Goal: Information Seeking & Learning: Learn about a topic

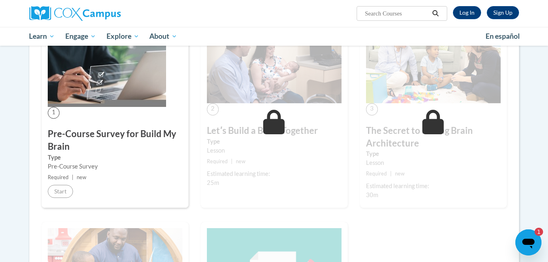
scroll to position [163, 0]
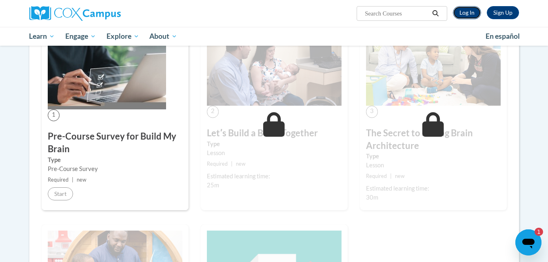
click at [457, 12] on link "Log In" at bounding box center [467, 12] width 28 height 13
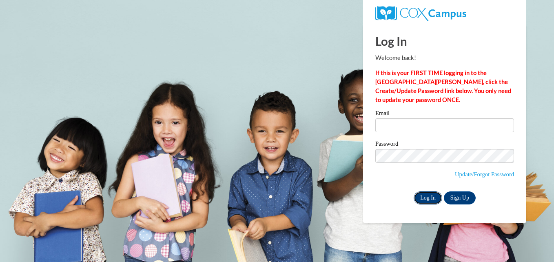
click at [426, 191] on input "Log In" at bounding box center [427, 197] width 29 height 13
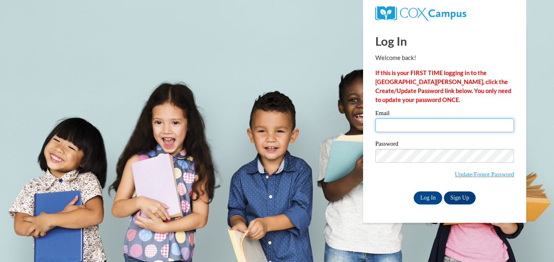
click at [398, 128] on input "Email" at bounding box center [444, 125] width 139 height 14
type input "tflennory1@student.gsu.edu"
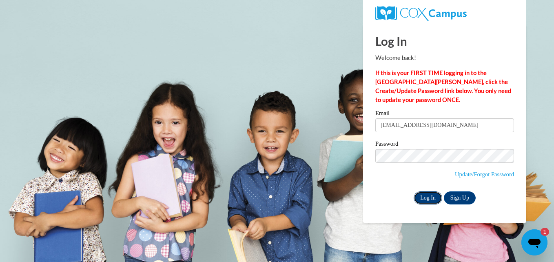
click at [430, 193] on input "Log In" at bounding box center [427, 197] width 29 height 13
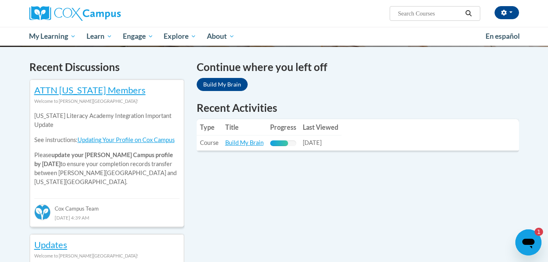
scroll to position [240, 0]
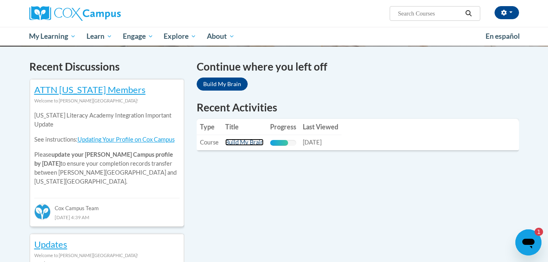
click at [249, 144] on link "Build My Brain" at bounding box center [244, 142] width 38 height 7
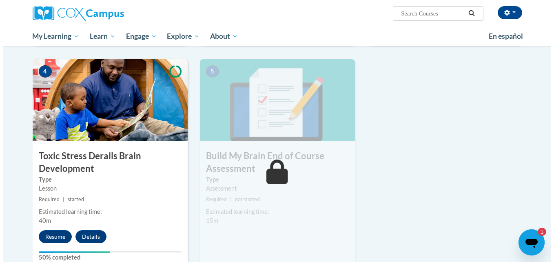
scroll to position [396, 0]
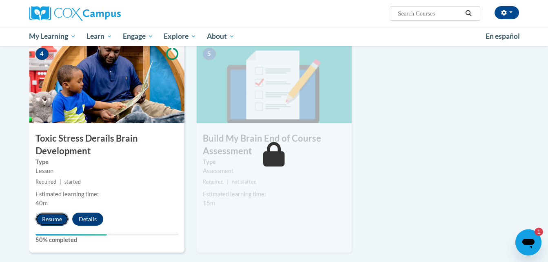
click at [53, 216] on button "Resume" at bounding box center [51, 218] width 33 height 13
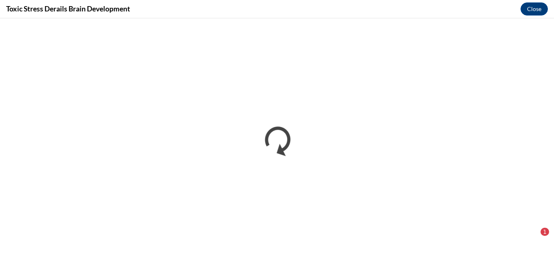
scroll to position [0, 0]
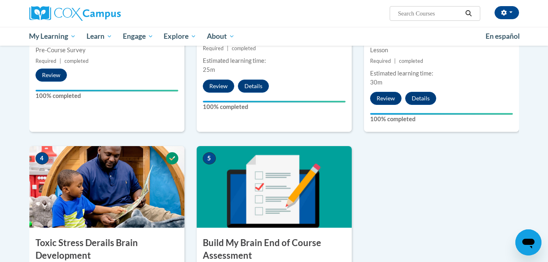
scroll to position [372, 0]
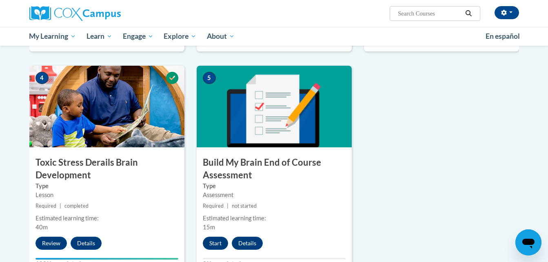
click at [251, 173] on h3 "Build My Brain End of Course Assessment" at bounding box center [274, 168] width 155 height 25
click at [214, 242] on button "Start" at bounding box center [215, 242] width 25 height 13
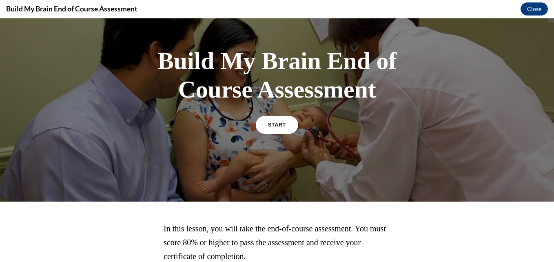
scroll to position [40, 0]
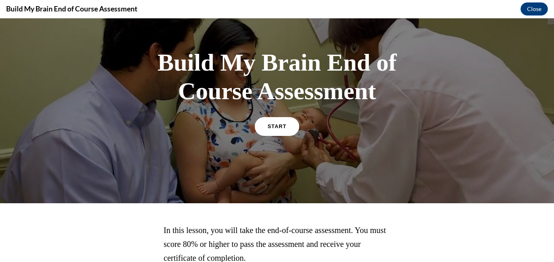
click at [277, 126] on span "START" at bounding box center [276, 126] width 19 height 6
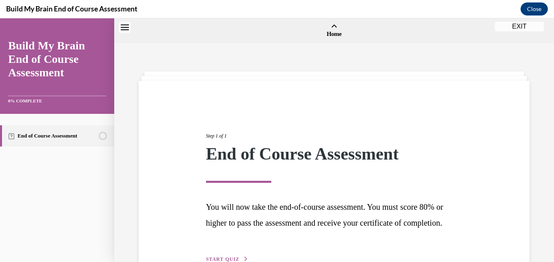
scroll to position [25, 0]
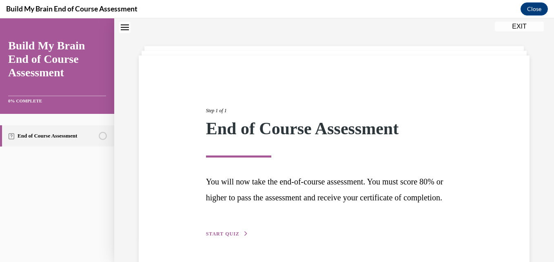
click at [277, 126] on div "End of Course Assessment" at bounding box center [334, 128] width 256 height 17
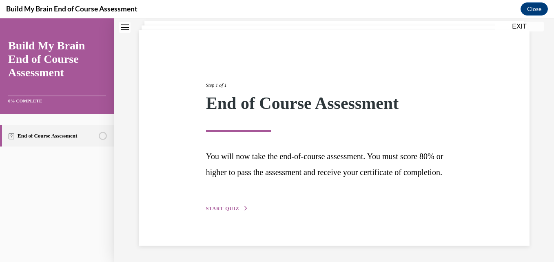
click at [227, 209] on span "START QUIZ" at bounding box center [222, 208] width 33 height 6
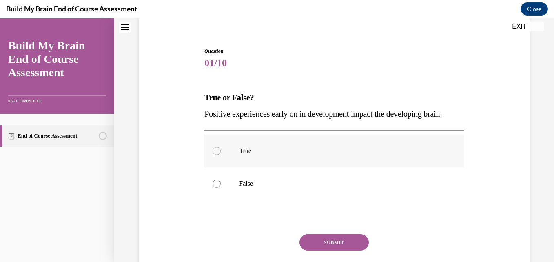
click at [213, 155] on div at bounding box center [216, 151] width 8 height 8
click at [213, 155] on input "True" at bounding box center [216, 151] width 8 height 8
radio input "true"
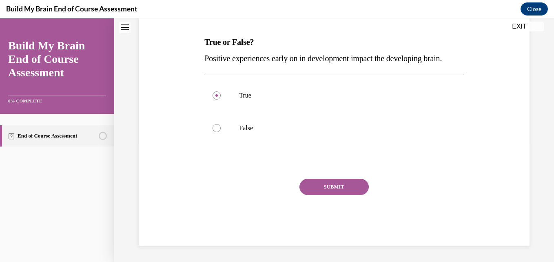
click at [341, 187] on button "SUBMIT" at bounding box center [333, 187] width 69 height 16
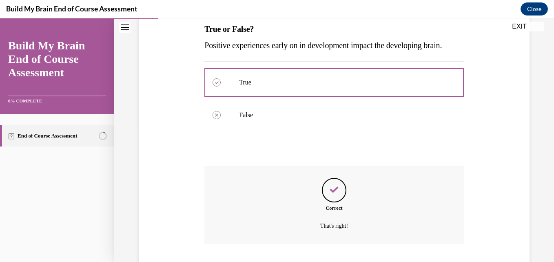
scroll to position [204, 0]
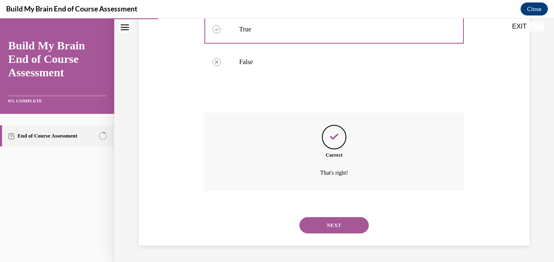
click at [321, 225] on button "NEXT" at bounding box center [333, 225] width 69 height 16
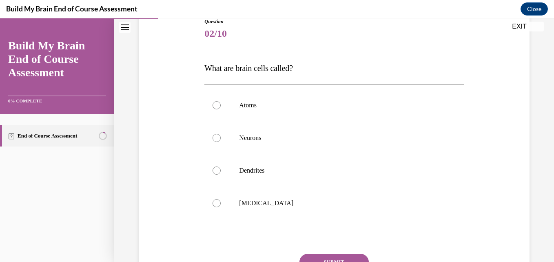
scroll to position [96, 0]
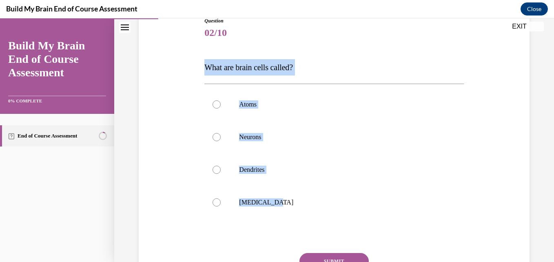
drag, startPoint x: 279, startPoint y: 205, endPoint x: 201, endPoint y: 68, distance: 157.2
click at [202, 68] on div "Question 02/10 What are brain cells called? Atoms Neurons Dendrites Grey matter…" at bounding box center [333, 162] width 263 height 315
copy div "What are brain cells called? Atoms Neurons Dendrites Grey matter"
click at [217, 132] on label "Neurons" at bounding box center [333, 137] width 259 height 33
click at [217, 133] on input "Neurons" at bounding box center [216, 137] width 8 height 8
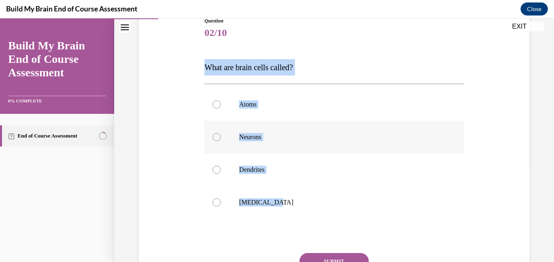
radio input "true"
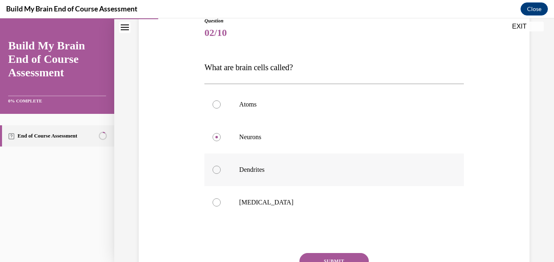
scroll to position [170, 0]
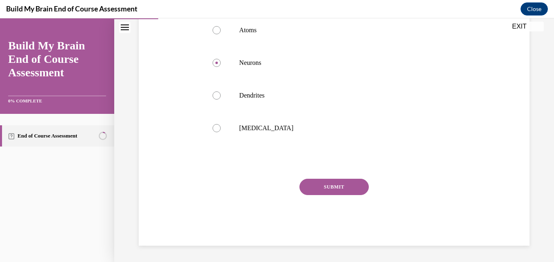
click at [321, 187] on button "SUBMIT" at bounding box center [333, 187] width 69 height 16
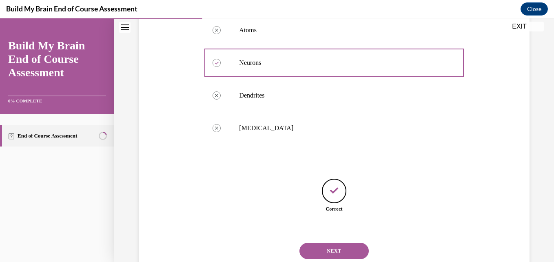
scroll to position [196, 0]
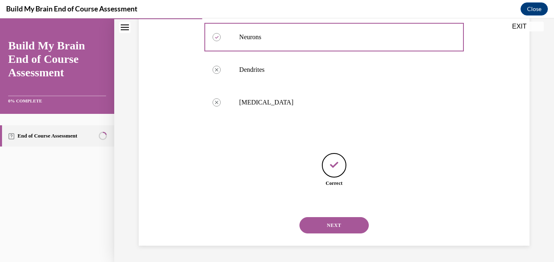
click at [330, 227] on button "NEXT" at bounding box center [333, 225] width 69 height 16
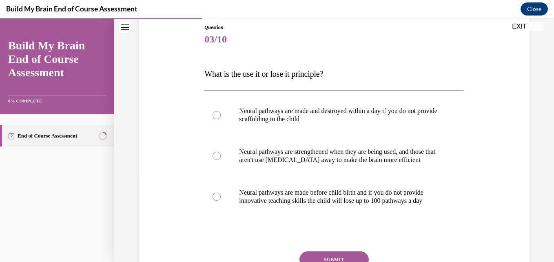
scroll to position [90, 0]
click at [214, 156] on div at bounding box center [216, 155] width 8 height 8
click at [214, 156] on input "Neural pathways are strengthened when they are being used, and those that aren'…" at bounding box center [216, 155] width 8 height 8
radio input "true"
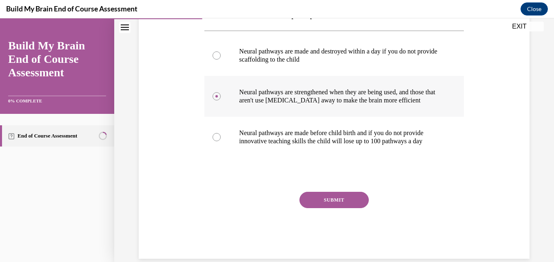
scroll to position [152, 0]
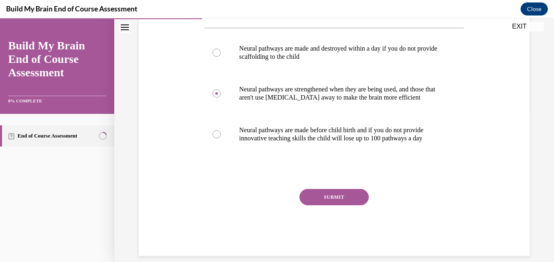
click at [312, 203] on button "SUBMIT" at bounding box center [333, 197] width 69 height 16
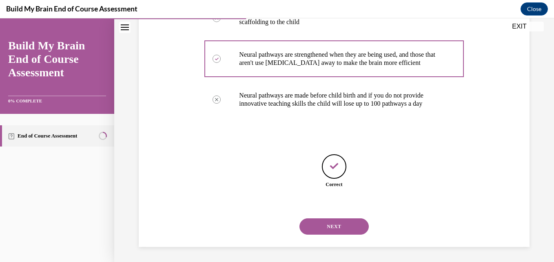
scroll to position [196, 0]
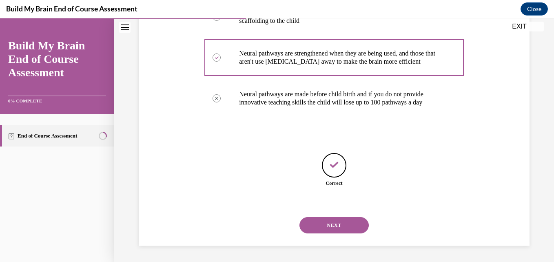
click at [331, 222] on button "NEXT" at bounding box center [333, 225] width 69 height 16
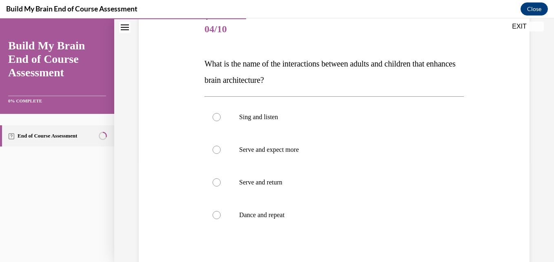
scroll to position [108, 0]
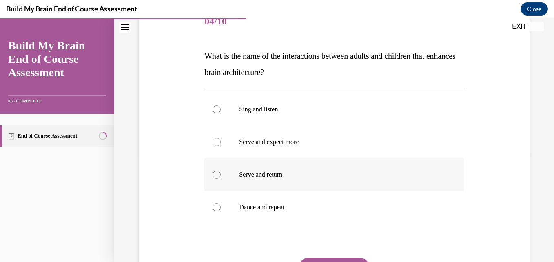
click at [217, 172] on div at bounding box center [216, 174] width 8 height 8
click at [217, 172] on input "Serve and return" at bounding box center [216, 174] width 8 height 8
radio input "true"
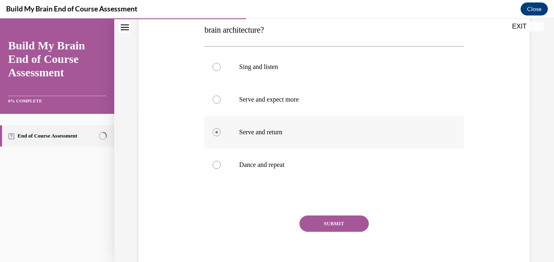
scroll to position [152, 0]
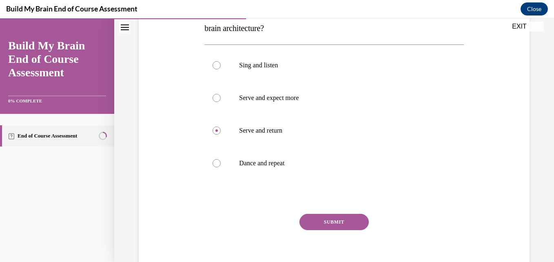
click at [335, 220] on button "SUBMIT" at bounding box center [333, 222] width 69 height 16
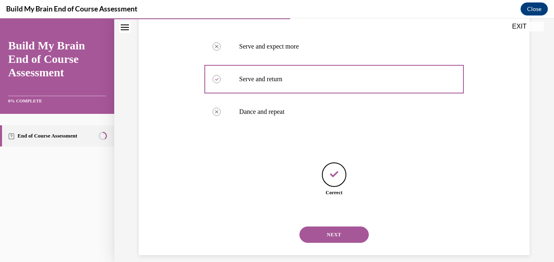
scroll to position [212, 0]
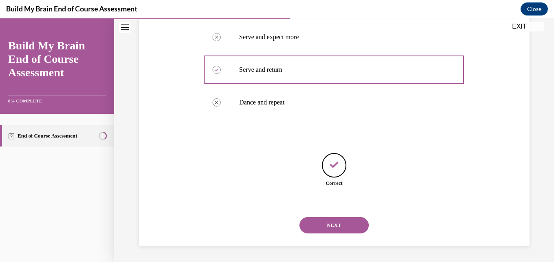
click at [335, 220] on button "NEXT" at bounding box center [333, 225] width 69 height 16
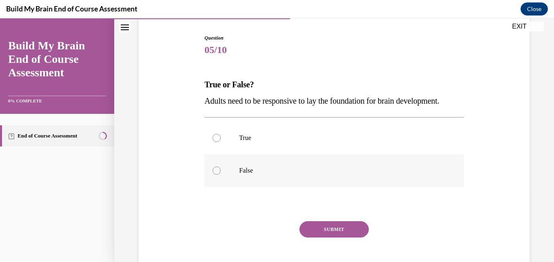
scroll to position [80, 0]
click at [236, 151] on label "True" at bounding box center [333, 137] width 259 height 33
click at [221, 141] on input "True" at bounding box center [216, 137] width 8 height 8
radio input "true"
click at [316, 237] on button "SUBMIT" at bounding box center [333, 229] width 69 height 16
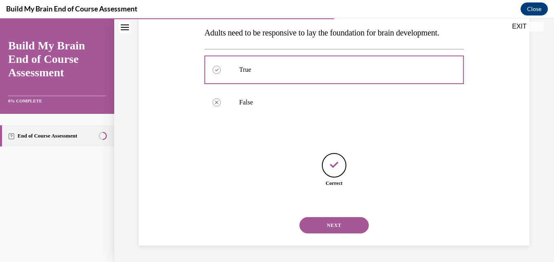
scroll to position [163, 0]
click at [327, 225] on button "NEXT" at bounding box center [333, 225] width 69 height 16
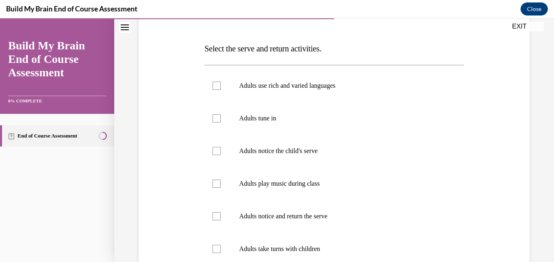
scroll to position [115, 0]
click at [216, 124] on label "Adults tune in" at bounding box center [333, 118] width 259 height 33
click at [216, 122] on input "Adults tune in" at bounding box center [216, 118] width 8 height 8
checkbox input "true"
click at [215, 150] on div at bounding box center [216, 150] width 8 height 8
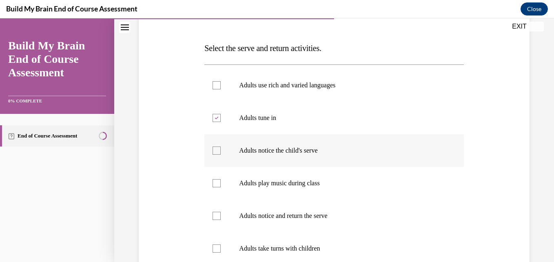
click at [215, 150] on input "Adults notice the child's serve" at bounding box center [216, 150] width 8 height 8
checkbox input "true"
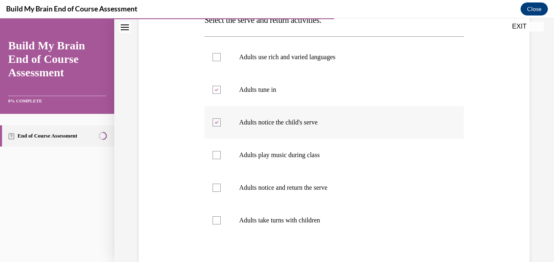
scroll to position [144, 0]
click at [210, 181] on label "Adults notice and return the serve" at bounding box center [333, 186] width 259 height 33
click at [212, 183] on input "Adults notice and return the serve" at bounding box center [216, 187] width 8 height 8
checkbox input "true"
click at [217, 219] on div at bounding box center [216, 219] width 8 height 8
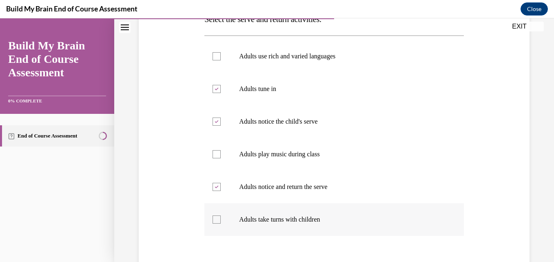
click at [217, 219] on input "Adults take turns with children" at bounding box center [216, 219] width 8 height 8
checkbox input "true"
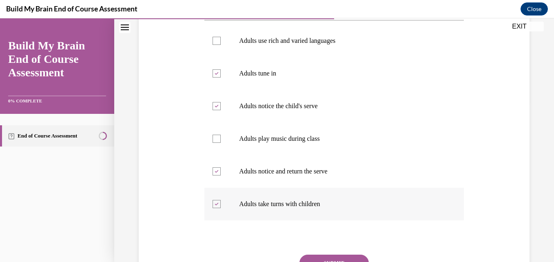
scroll to position [160, 0]
click at [220, 43] on label "Adults use rich and varied languages" at bounding box center [333, 40] width 259 height 33
click at [220, 43] on input "Adults use rich and varied languages" at bounding box center [216, 40] width 8 height 8
checkbox input "true"
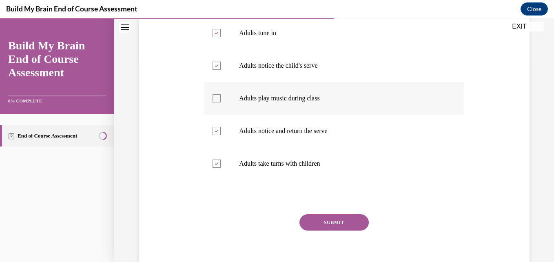
scroll to position [201, 0]
click at [309, 221] on button "SUBMIT" at bounding box center [333, 221] width 69 height 16
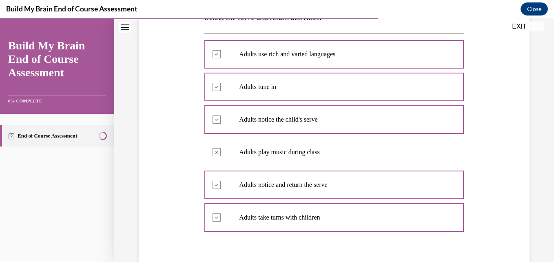
scroll to position [261, 0]
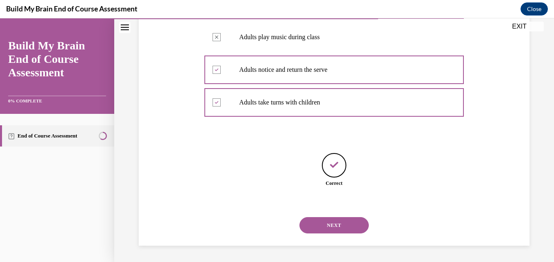
click at [309, 221] on button "NEXT" at bounding box center [333, 225] width 69 height 16
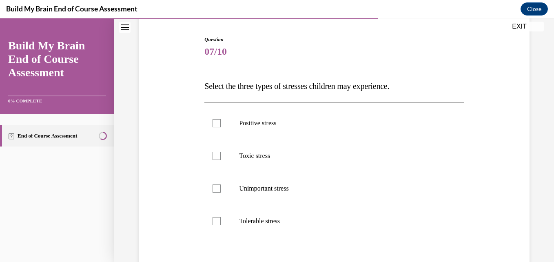
scroll to position [78, 0]
click at [217, 115] on label "Positive stress" at bounding box center [333, 122] width 259 height 33
click at [217, 119] on input "Positive stress" at bounding box center [216, 123] width 8 height 8
checkbox input "true"
click at [214, 223] on div at bounding box center [216, 220] width 8 height 8
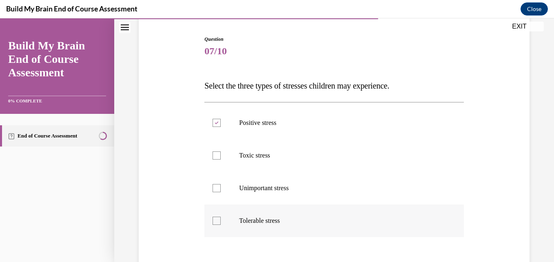
click at [214, 223] on input "Tolerable stress" at bounding box center [216, 220] width 8 height 8
checkbox input "true"
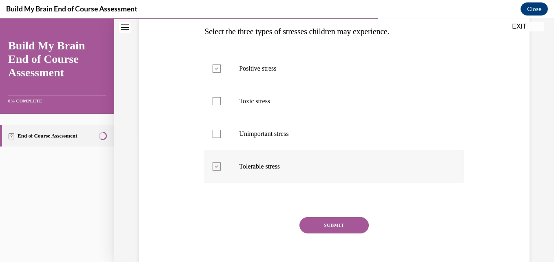
scroll to position [141, 0]
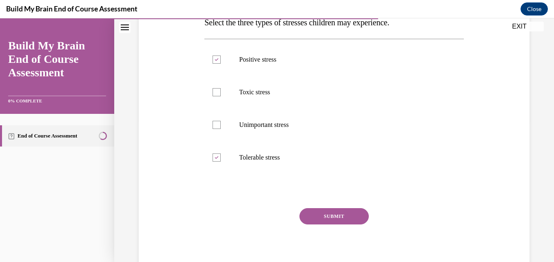
click at [329, 220] on button "SUBMIT" at bounding box center [333, 216] width 69 height 16
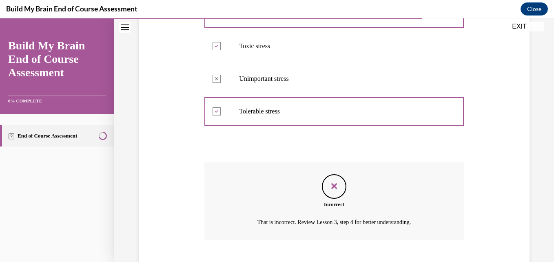
scroll to position [236, 0]
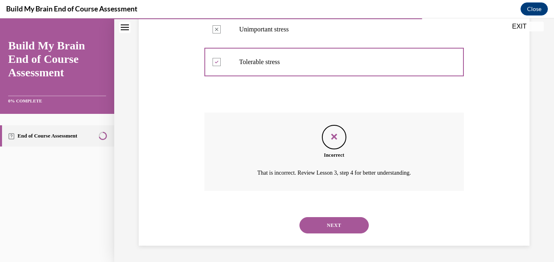
click at [339, 223] on button "NEXT" at bounding box center [333, 225] width 69 height 16
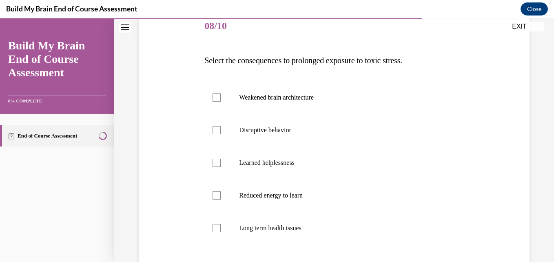
scroll to position [104, 0]
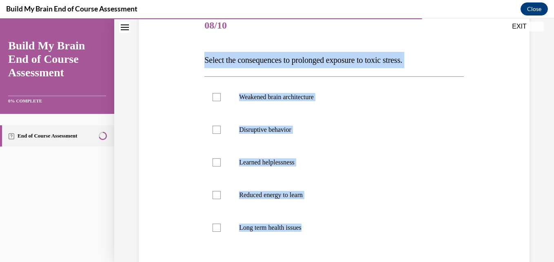
drag, startPoint x: 318, startPoint y: 229, endPoint x: 189, endPoint y: 75, distance: 200.6
click at [189, 75] on div "Question 08/10 Select the consequences to prolonged exposure to toxic stress. W…" at bounding box center [334, 165] width 395 height 360
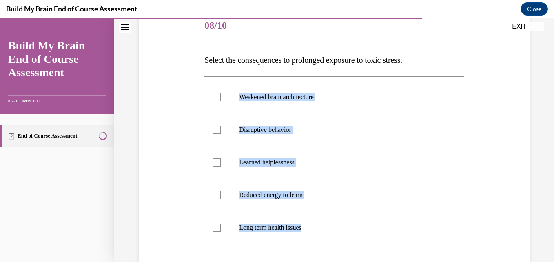
copy ul "Weakened brain architecture Disruptive behavior Learned helplessness Reduced en…"
click at [172, 87] on div "Question 08/10 Select the consequences to prolonged exposure to toxic stress. W…" at bounding box center [334, 165] width 395 height 360
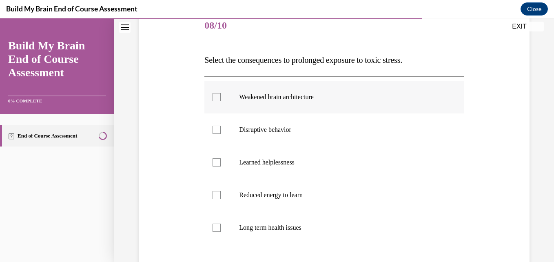
click at [210, 92] on label "Weakened brain architecture" at bounding box center [333, 97] width 259 height 33
click at [212, 93] on input "Weakened brain architecture" at bounding box center [216, 97] width 8 height 8
checkbox input "true"
click at [216, 159] on div at bounding box center [216, 162] width 8 height 8
click at [216, 159] on input "Learned helplessness" at bounding box center [216, 162] width 8 height 8
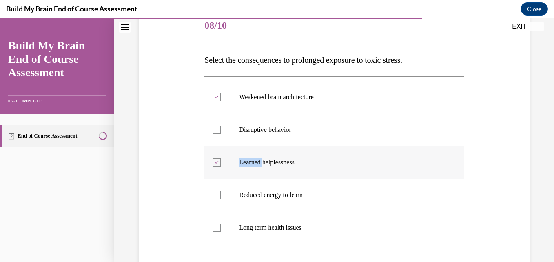
click at [216, 159] on div at bounding box center [216, 162] width 8 height 8
click at [216, 159] on input "Learned helplessness" at bounding box center [216, 162] width 8 height 8
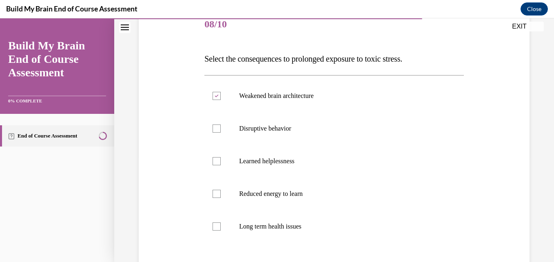
click at [192, 188] on div "Question 08/10 Select the consequences to prolonged exposure to toxic stress. W…" at bounding box center [334, 164] width 395 height 360
click at [221, 159] on label "Learned helplessness" at bounding box center [333, 161] width 259 height 33
click at [221, 159] on input "Learned helplessness" at bounding box center [216, 161] width 8 height 8
checkbox input "true"
click at [216, 194] on div at bounding box center [216, 194] width 8 height 8
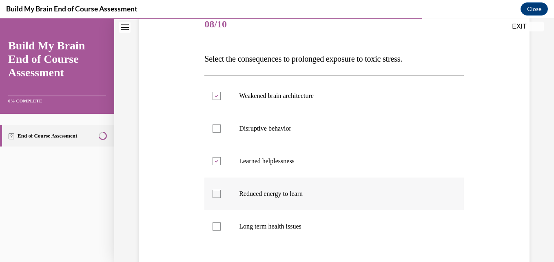
click at [216, 194] on input "Reduced energy to learn" at bounding box center [216, 194] width 8 height 8
checkbox input "true"
click at [217, 221] on label "Long term health issues" at bounding box center [333, 226] width 259 height 33
click at [217, 222] on input "Long term health issues" at bounding box center [216, 226] width 8 height 8
checkbox input "true"
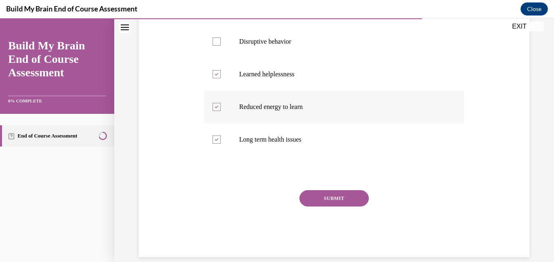
scroll to position [192, 0]
click at [316, 197] on button "SUBMIT" at bounding box center [333, 198] width 69 height 16
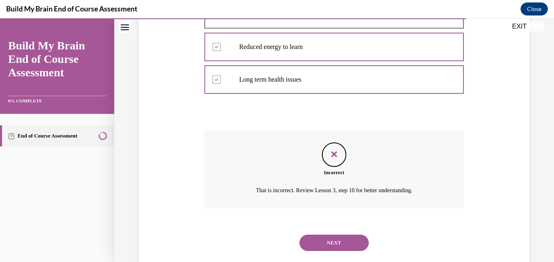
scroll to position [254, 0]
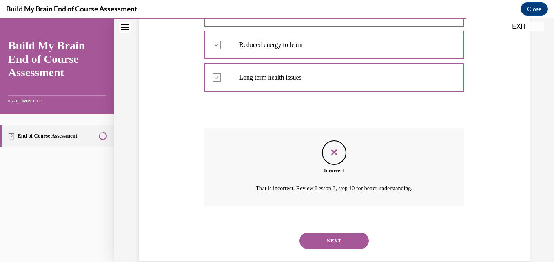
click at [325, 237] on button "NEXT" at bounding box center [333, 240] width 69 height 16
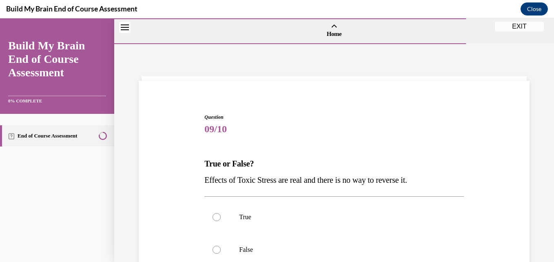
scroll to position [68, 0]
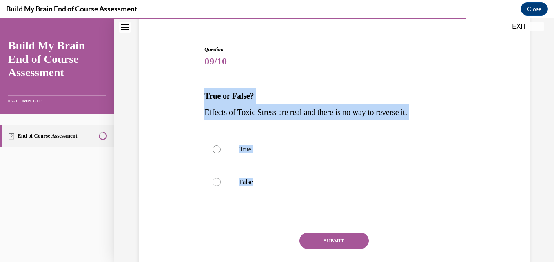
drag, startPoint x: 270, startPoint y: 180, endPoint x: 190, endPoint y: 97, distance: 115.3
click at [190, 97] on div "Question 09/10 True or False? Effects of Toxic Stress are real and there is no …" at bounding box center [334, 160] width 395 height 278
copy div "True or False? Effects of Toxic Stress are real and there is no way to reverse …"
click at [208, 183] on label "False" at bounding box center [333, 182] width 259 height 33
click at [212, 183] on input "False" at bounding box center [216, 182] width 8 height 8
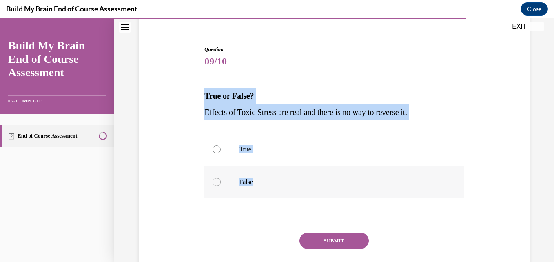
radio input "true"
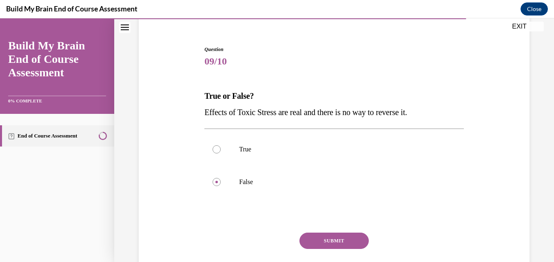
click at [317, 236] on button "SUBMIT" at bounding box center [333, 240] width 69 height 16
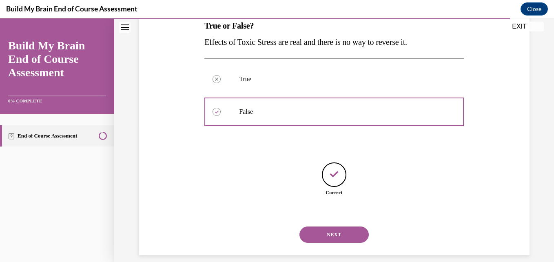
scroll to position [147, 0]
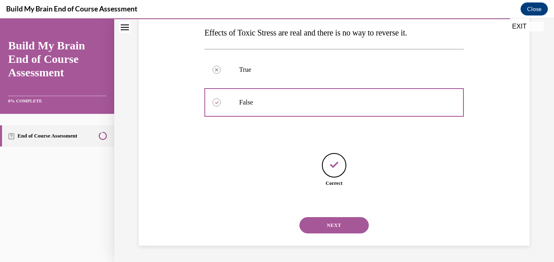
click at [322, 222] on button "NEXT" at bounding box center [333, 225] width 69 height 16
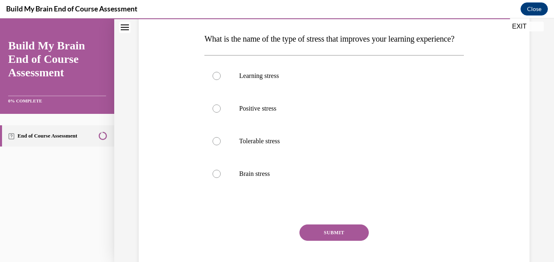
scroll to position [126, 0]
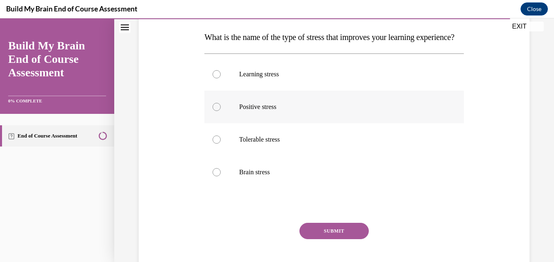
click at [278, 111] on p "Positive stress" at bounding box center [341, 107] width 204 height 8
click at [221, 111] on input "Positive stress" at bounding box center [216, 107] width 8 height 8
radio input "true"
click at [324, 239] on button "SUBMIT" at bounding box center [333, 231] width 69 height 16
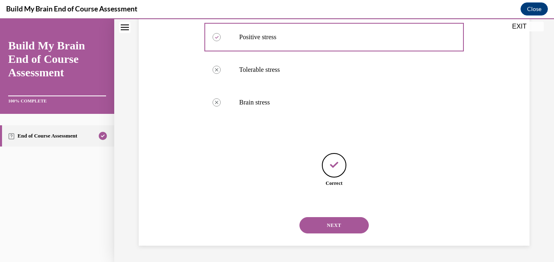
scroll to position [212, 0]
click at [324, 224] on button "NEXT" at bounding box center [333, 225] width 69 height 16
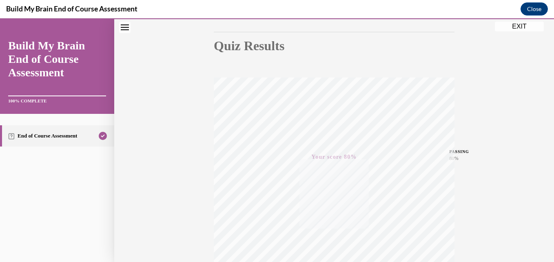
scroll to position [81, 0]
click at [59, 135] on link "End of Course Assessment" at bounding box center [57, 135] width 114 height 21
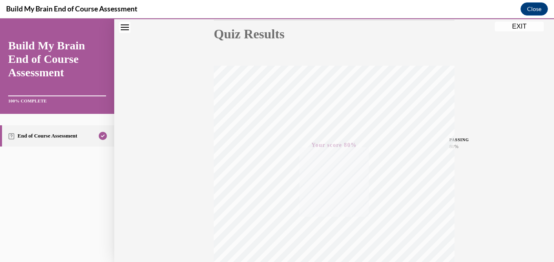
scroll to position [94, 0]
click at [517, 29] on button "EXIT" at bounding box center [519, 27] width 49 height 10
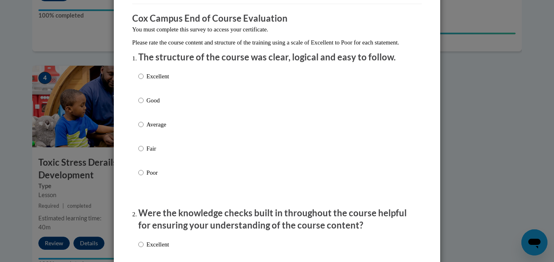
scroll to position [0, 0]
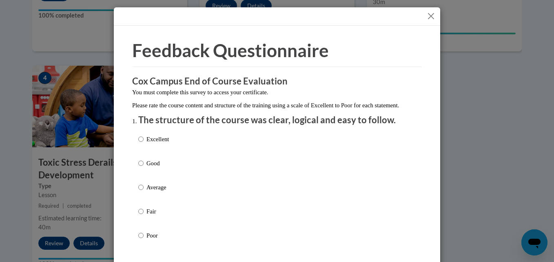
click at [427, 16] on button "Close" at bounding box center [431, 16] width 10 height 10
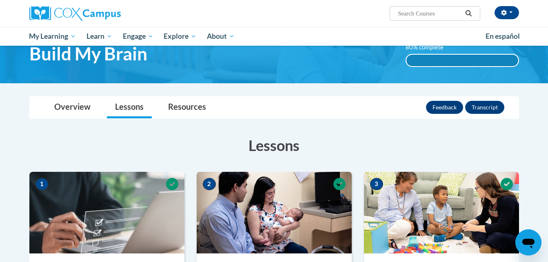
scroll to position [41, 0]
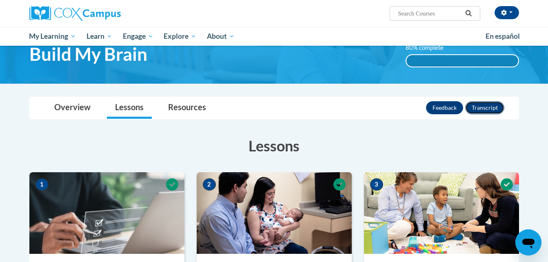
click at [482, 108] on button "Transcript" at bounding box center [484, 107] width 39 height 13
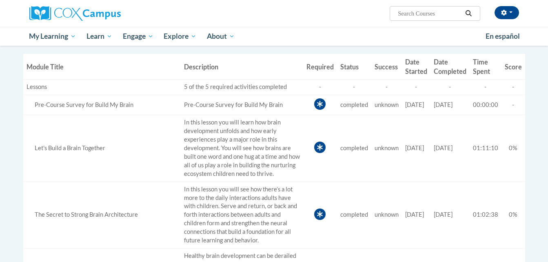
scroll to position [219, 0]
